Goal: Information Seeking & Learning: Learn about a topic

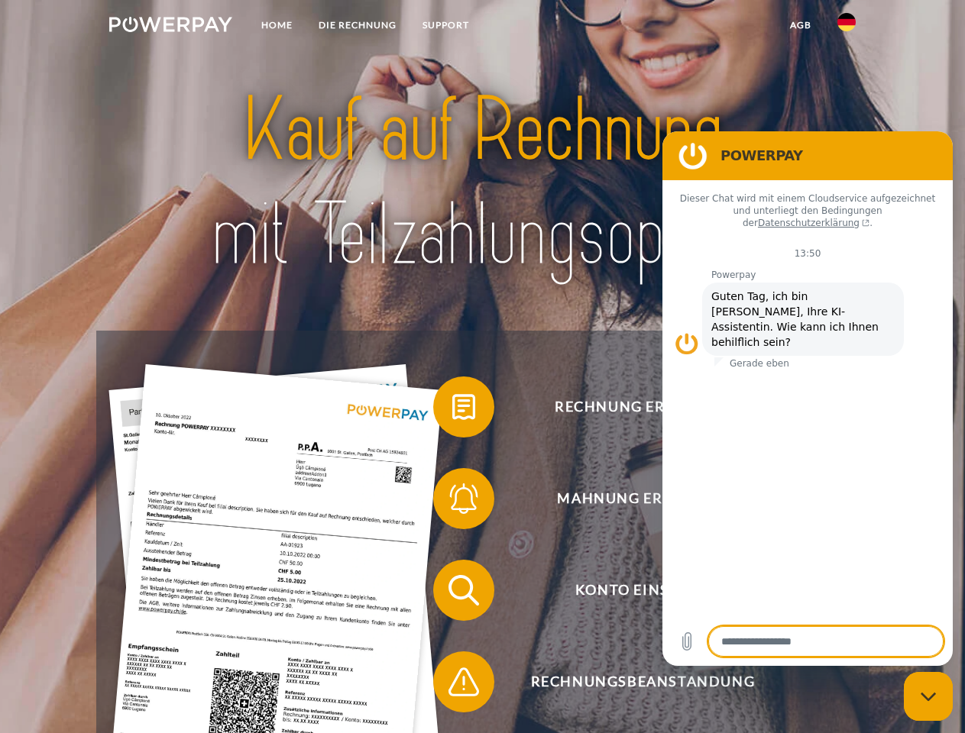
click at [170, 27] on img at bounding box center [170, 24] width 123 height 15
click at [846, 27] on img at bounding box center [846, 22] width 18 height 18
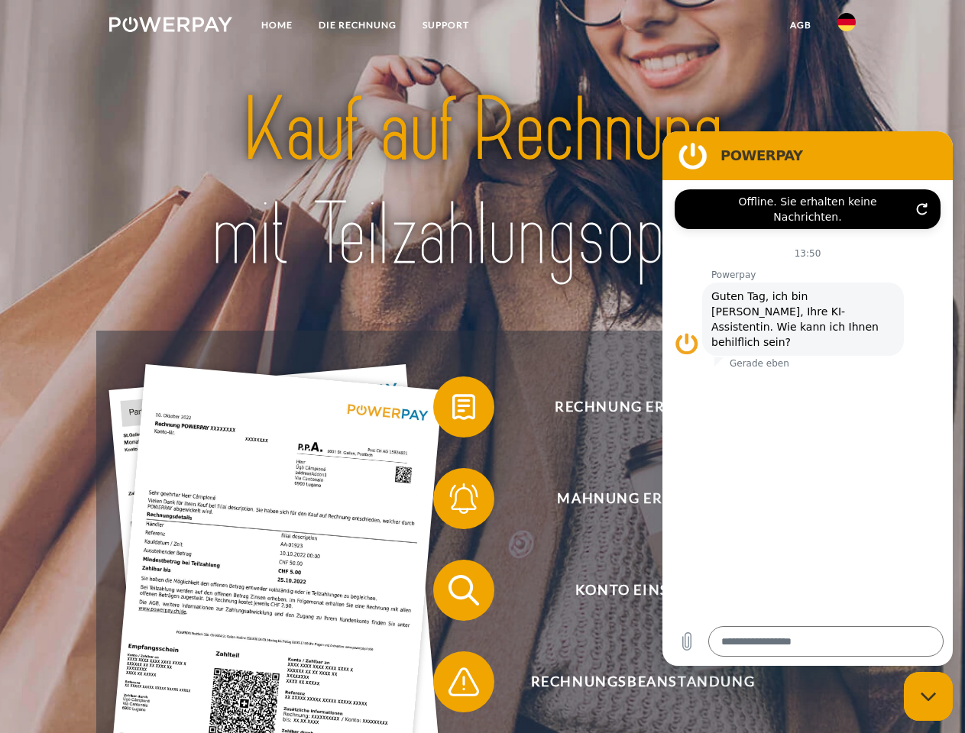
click at [800, 25] on link "agb" at bounding box center [800, 24] width 47 height 27
click at [452, 410] on span at bounding box center [441, 407] width 76 height 76
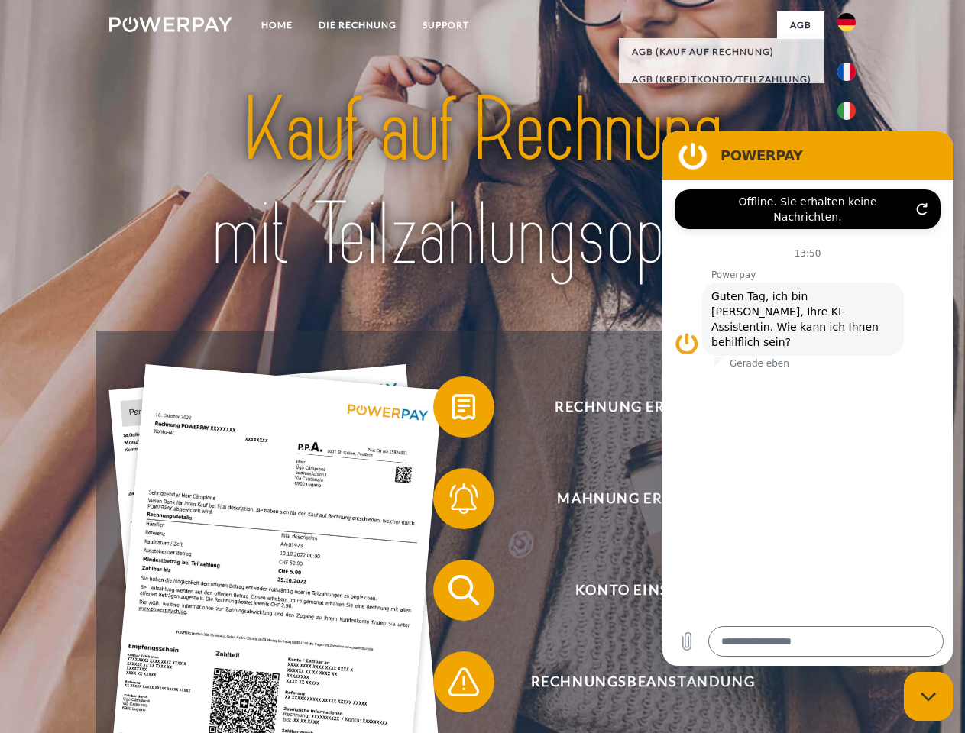
click at [452, 502] on span at bounding box center [441, 499] width 76 height 76
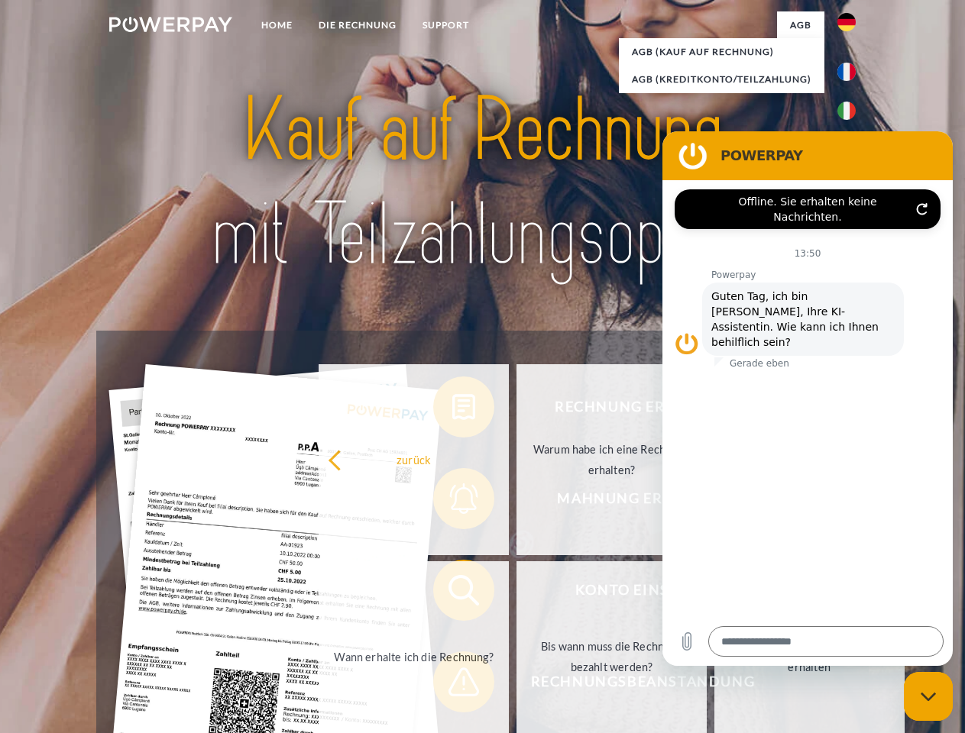
click at [516, 593] on link "Bis wann muss die Rechnung bezahlt werden?" at bounding box center [611, 656] width 190 height 191
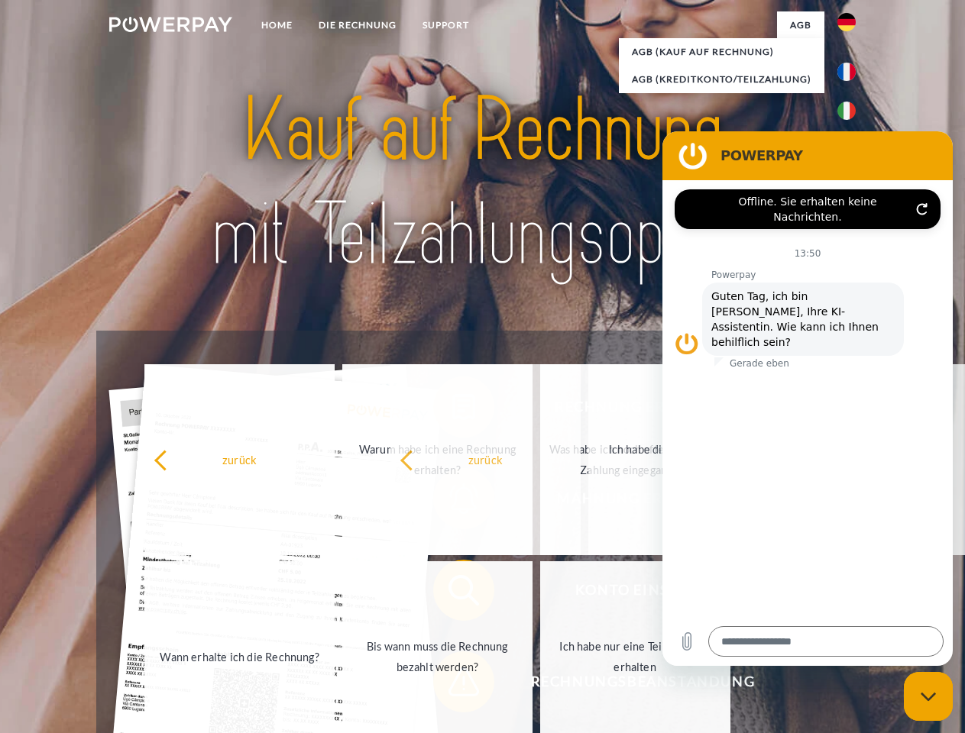
click at [452, 685] on span at bounding box center [441, 682] width 76 height 76
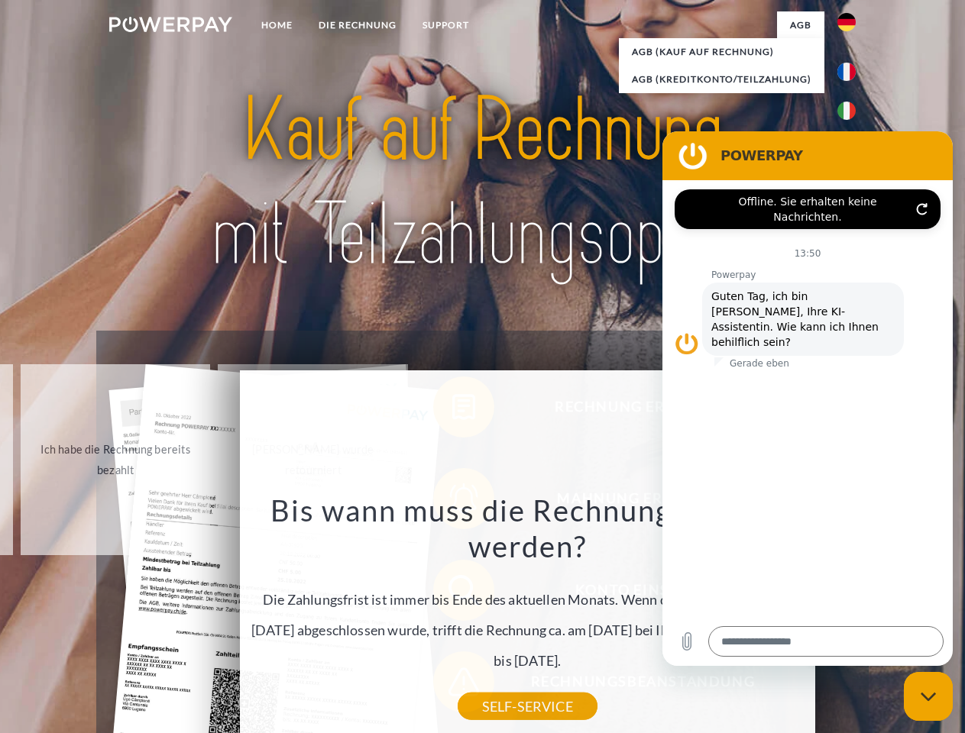
click at [928, 697] on icon "Messaging-Fenster schließen" at bounding box center [928, 697] width 16 height 10
type textarea "*"
